Goal: Use online tool/utility: Utilize a website feature to perform a specific function

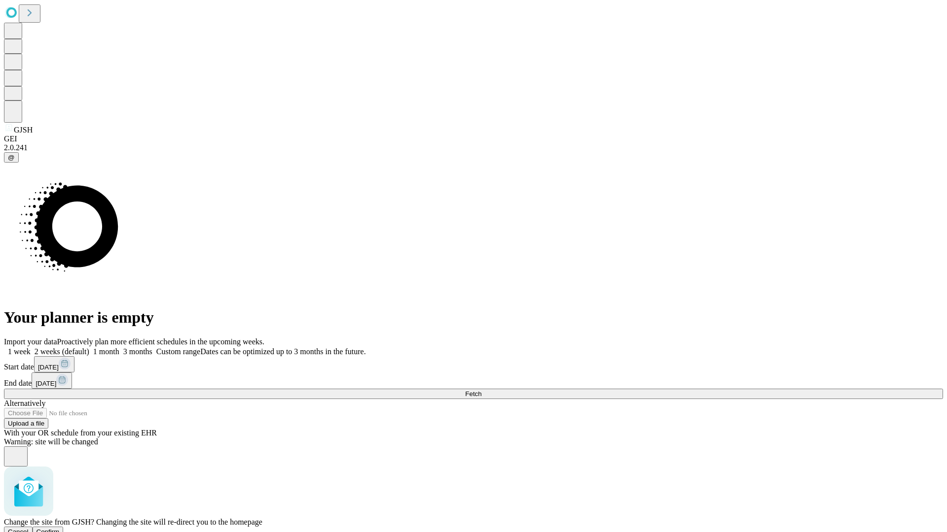
click at [60, 528] on span "Confirm" at bounding box center [47, 531] width 23 height 7
click at [89, 348] on label "2 weeks (default)" at bounding box center [60, 352] width 59 height 8
click at [481, 390] on span "Fetch" at bounding box center [473, 393] width 16 height 7
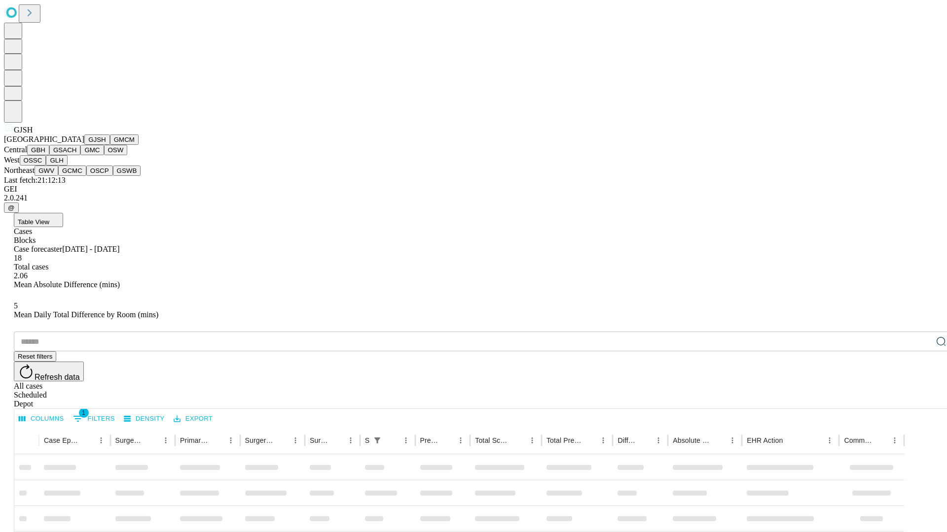
click at [110, 145] on button "GMCM" at bounding box center [124, 140] width 29 height 10
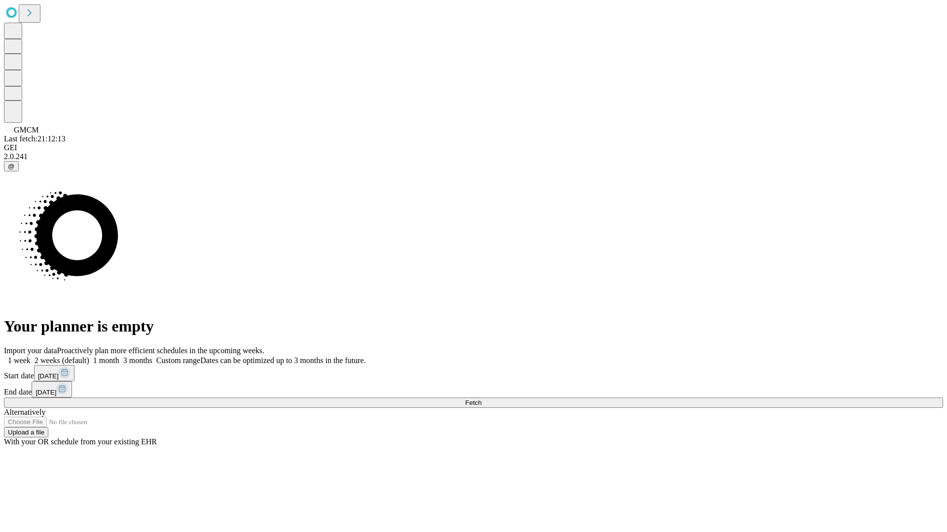
click at [89, 356] on label "2 weeks (default)" at bounding box center [60, 360] width 59 height 8
click at [481, 399] on span "Fetch" at bounding box center [473, 402] width 16 height 7
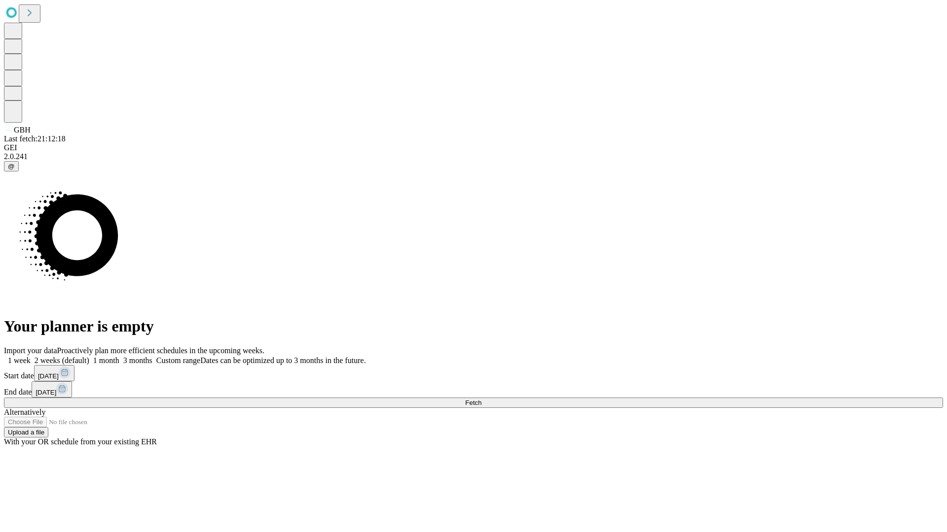
click at [89, 356] on label "2 weeks (default)" at bounding box center [60, 360] width 59 height 8
click at [481, 399] on span "Fetch" at bounding box center [473, 402] width 16 height 7
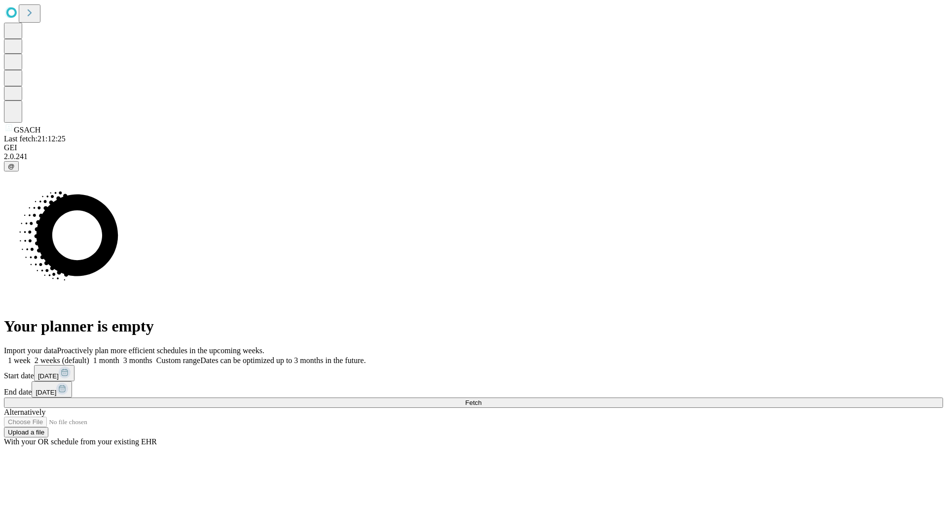
click at [89, 356] on label "2 weeks (default)" at bounding box center [60, 360] width 59 height 8
click at [481, 399] on span "Fetch" at bounding box center [473, 402] width 16 height 7
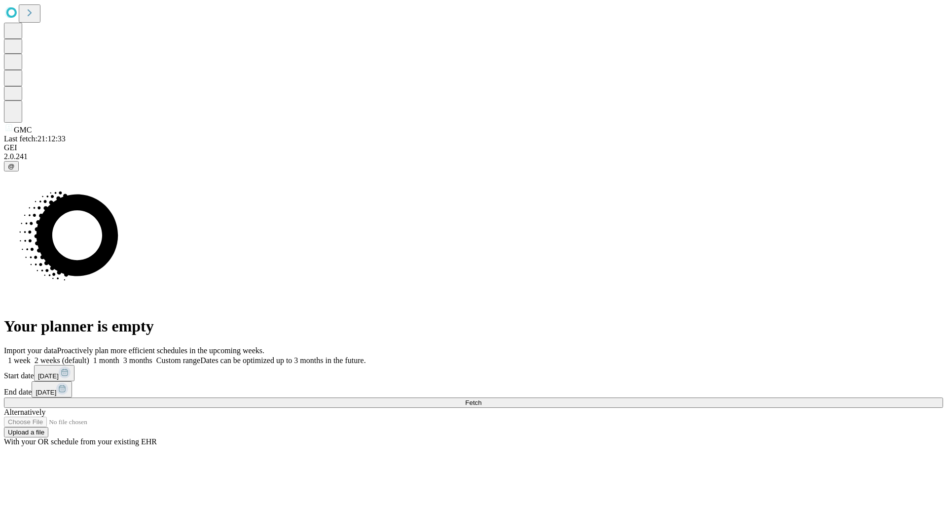
click at [89, 356] on label "2 weeks (default)" at bounding box center [60, 360] width 59 height 8
click at [481, 399] on span "Fetch" at bounding box center [473, 402] width 16 height 7
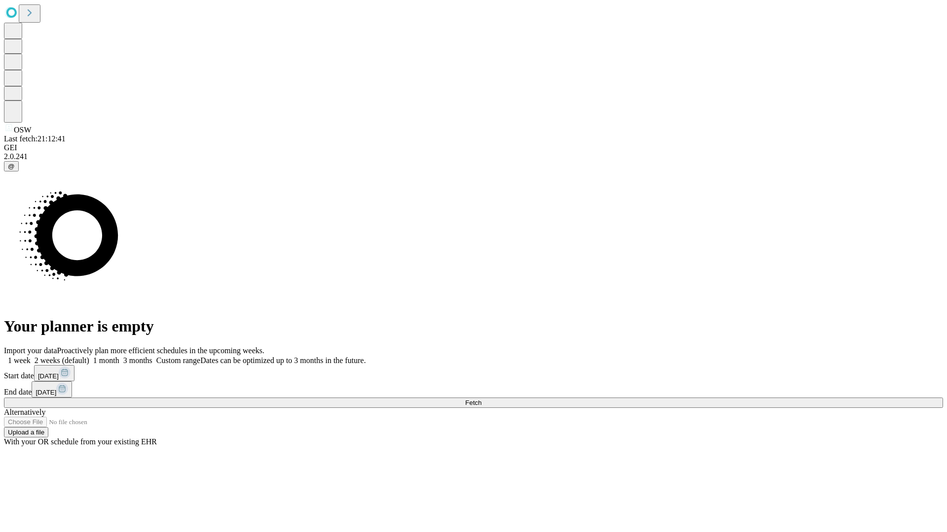
click at [89, 356] on label "2 weeks (default)" at bounding box center [60, 360] width 59 height 8
click at [481, 399] on span "Fetch" at bounding box center [473, 402] width 16 height 7
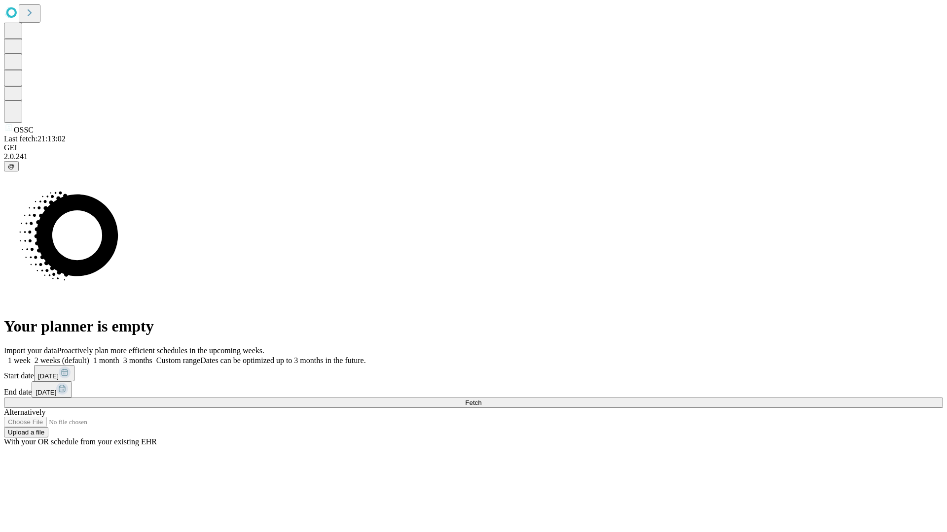
click at [89, 356] on label "2 weeks (default)" at bounding box center [60, 360] width 59 height 8
click at [481, 399] on span "Fetch" at bounding box center [473, 402] width 16 height 7
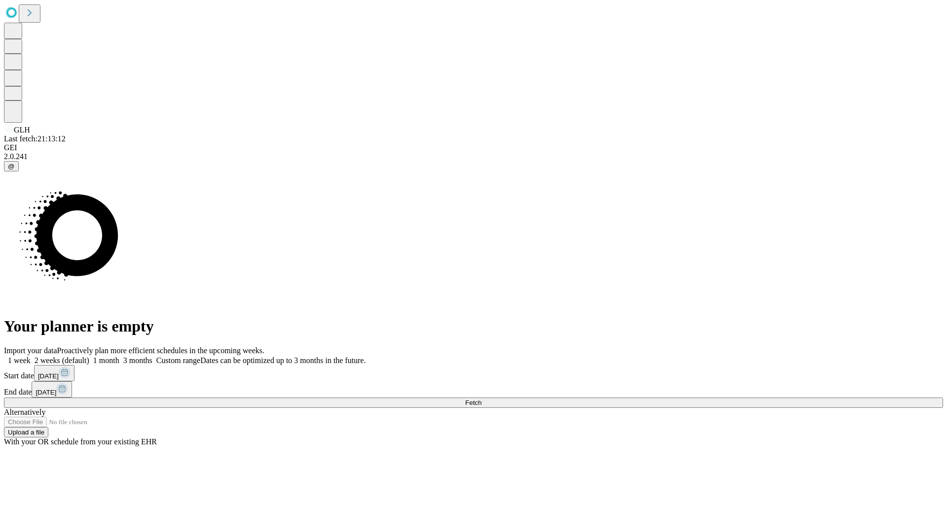
click at [481, 399] on span "Fetch" at bounding box center [473, 402] width 16 height 7
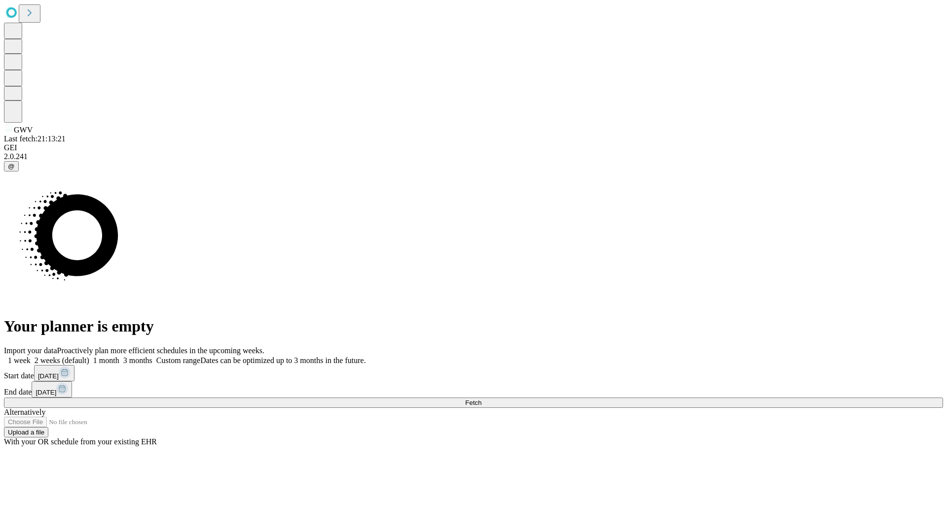
click at [89, 356] on label "2 weeks (default)" at bounding box center [60, 360] width 59 height 8
click at [481, 399] on span "Fetch" at bounding box center [473, 402] width 16 height 7
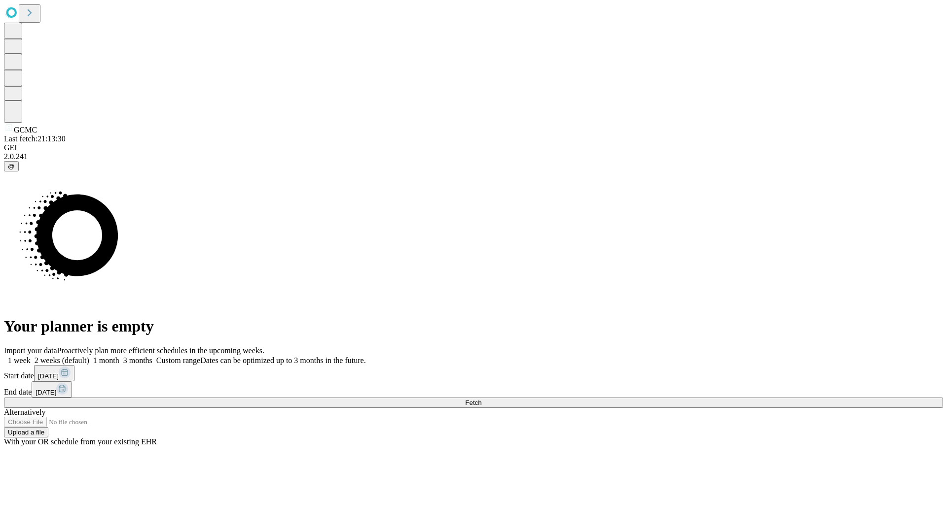
click at [89, 356] on label "2 weeks (default)" at bounding box center [60, 360] width 59 height 8
click at [481, 399] on span "Fetch" at bounding box center [473, 402] width 16 height 7
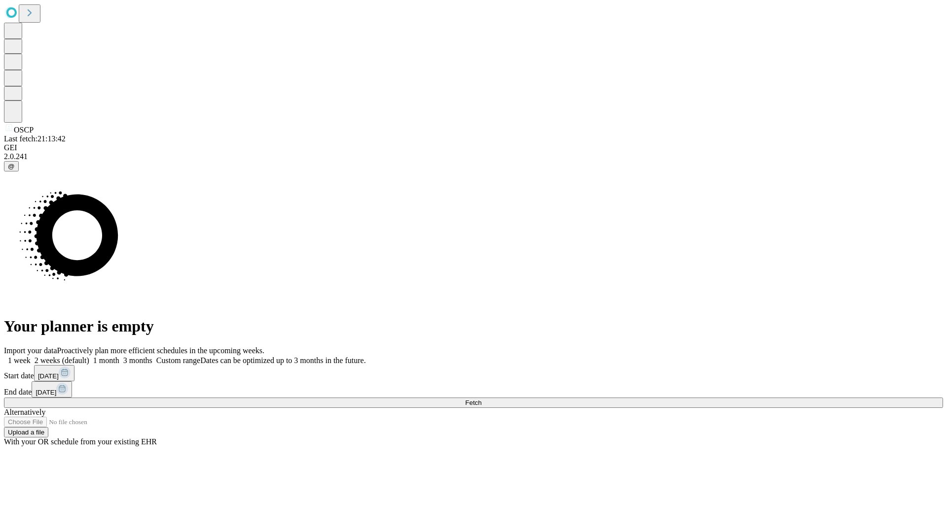
click at [89, 356] on label "2 weeks (default)" at bounding box center [60, 360] width 59 height 8
click at [481, 399] on span "Fetch" at bounding box center [473, 402] width 16 height 7
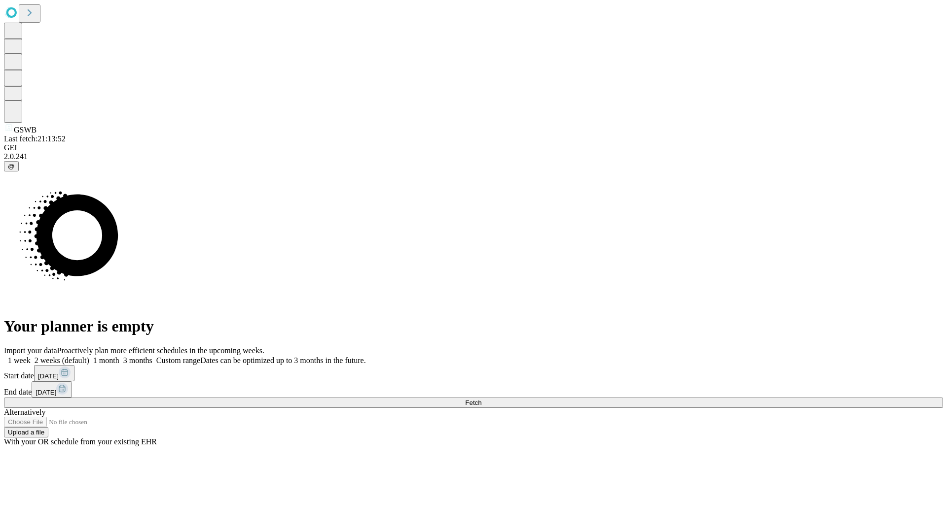
click at [89, 356] on label "2 weeks (default)" at bounding box center [60, 360] width 59 height 8
click at [481, 399] on span "Fetch" at bounding box center [473, 402] width 16 height 7
